Goal: Task Accomplishment & Management: Use online tool/utility

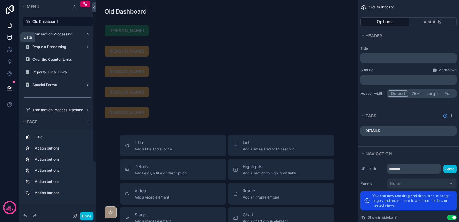
click at [6, 37] on link at bounding box center [9, 37] width 19 height 12
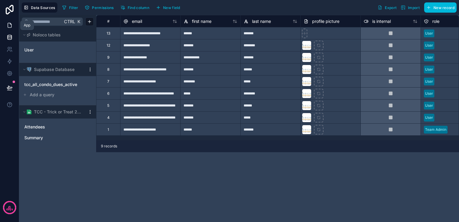
click at [7, 27] on icon at bounding box center [10, 25] width 6 height 6
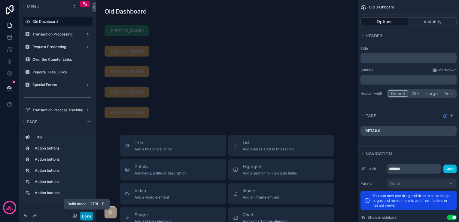
click at [84, 216] on button "Done" at bounding box center [87, 216] width 14 height 9
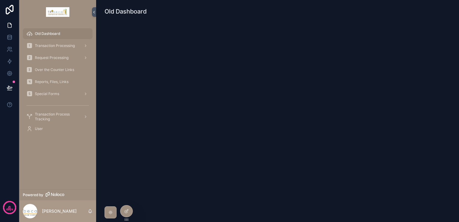
click at [0, 0] on icon at bounding box center [0, 0] width 0 height 0
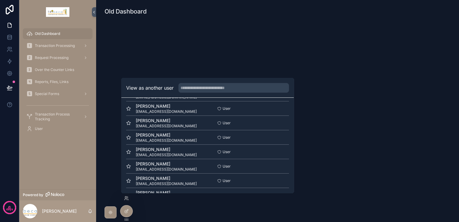
scroll to position [30, 0]
click at [0, 0] on button "Select" at bounding box center [0, 0] width 0 height 0
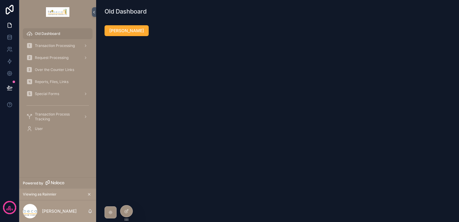
click at [52, 47] on span "Transaction Processing" at bounding box center [55, 45] width 40 height 5
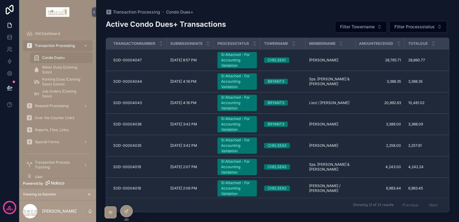
click at [249, 62] on div "SI Attached - For Accounting Validation" at bounding box center [237, 60] width 32 height 16
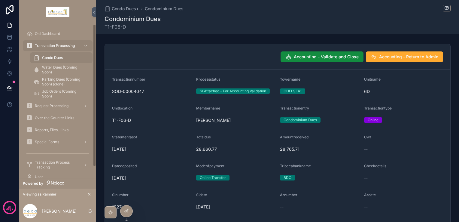
click at [55, 48] on div "Transaction Processing" at bounding box center [57, 46] width 62 height 10
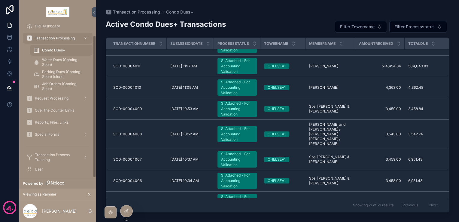
scroll to position [12, 0]
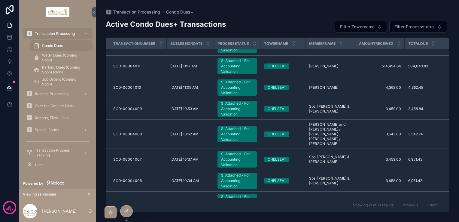
click at [0, 0] on icon at bounding box center [0, 0] width 0 height 0
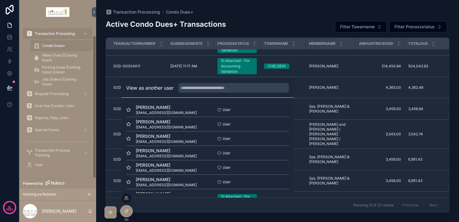
click at [58, 154] on span "Transaction Process Tracking" at bounding box center [57, 153] width 44 height 10
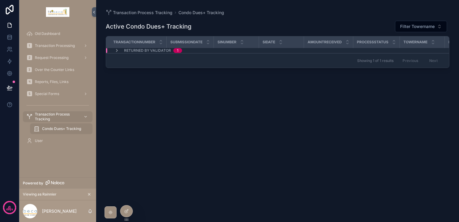
click at [157, 49] on span "Returned by Validator" at bounding box center [147, 50] width 47 height 5
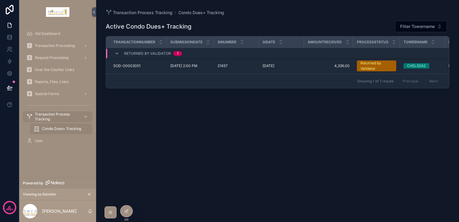
click at [167, 63] on td "[DATE] 2:00 PM [DATE] 2:00 PM" at bounding box center [190, 66] width 47 height 16
click at [175, 66] on span "[DATE] 2:00 PM" at bounding box center [183, 65] width 27 height 5
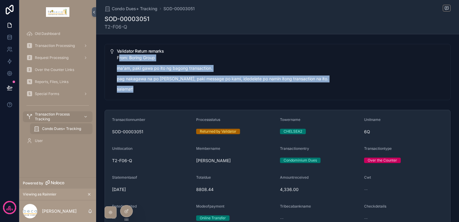
drag, startPoint x: 117, startPoint y: 57, endPoint x: 306, endPoint y: 90, distance: 192.3
click at [306, 90] on div "From: Boring Group ma'am, paki gawa po ito ng bagong transaction. pag nakagawa …" at bounding box center [281, 73] width 329 height 38
click at [200, 81] on p "pag nakagawa na po [PERSON_NAME], paki message po kami, idedelete po namin iton…" at bounding box center [281, 78] width 329 height 7
click at [129, 69] on p "ma'am, paki gawa po ito ng bagong transaction." at bounding box center [281, 68] width 329 height 7
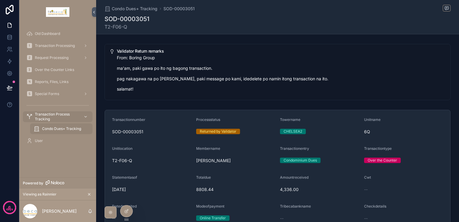
click at [45, 44] on span "Transaction Processing" at bounding box center [55, 45] width 40 height 5
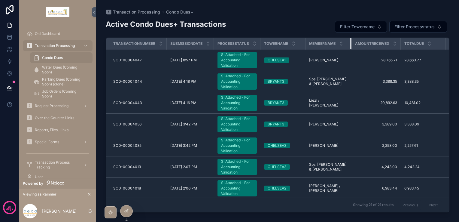
drag, startPoint x: 355, startPoint y: 46, endPoint x: 309, endPoint y: 29, distance: 49.0
click at [350, 46] on div "scrollable content" at bounding box center [351, 43] width 2 height 11
click at [52, 130] on span "Reports, Files, Links" at bounding box center [52, 129] width 34 height 5
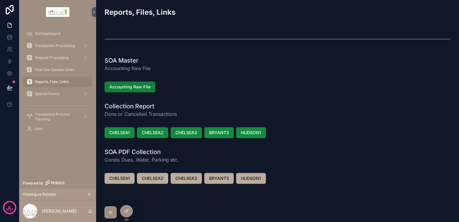
click at [126, 85] on span "Accounting Raw File" at bounding box center [129, 87] width 41 height 6
click at [126, 133] on span "CHELSEA1" at bounding box center [119, 132] width 20 height 6
click at [53, 45] on span "Transaction Processing" at bounding box center [55, 45] width 40 height 5
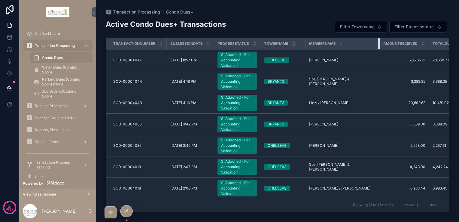
drag, startPoint x: 350, startPoint y: 44, endPoint x: 379, endPoint y: 45, distance: 29.1
click at [379, 45] on div "scrollable content" at bounding box center [379, 43] width 2 height 11
